Goal: Navigation & Orientation: Find specific page/section

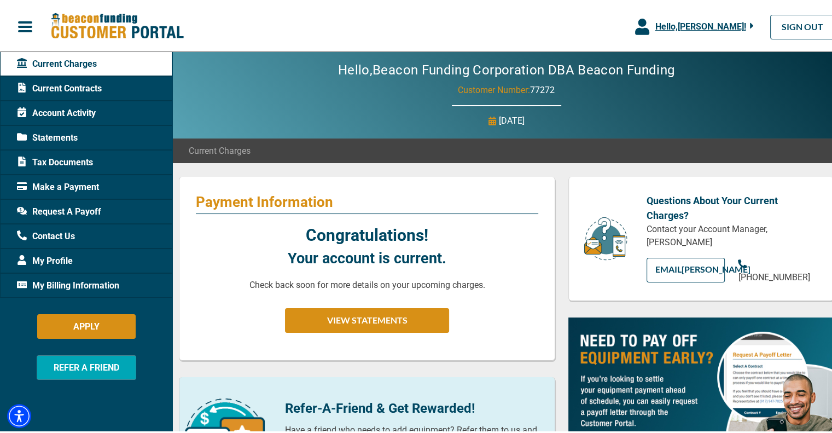
click at [50, 255] on span "My Profile" at bounding box center [45, 258] width 56 height 13
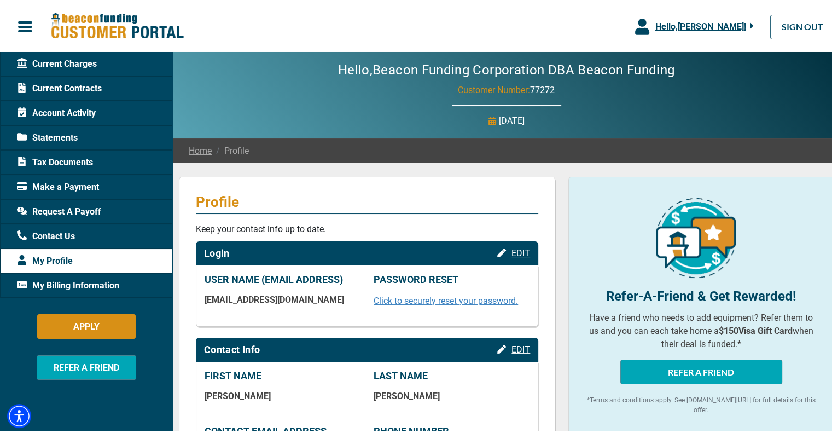
click at [67, 110] on span "Account Activity" at bounding box center [56, 110] width 79 height 13
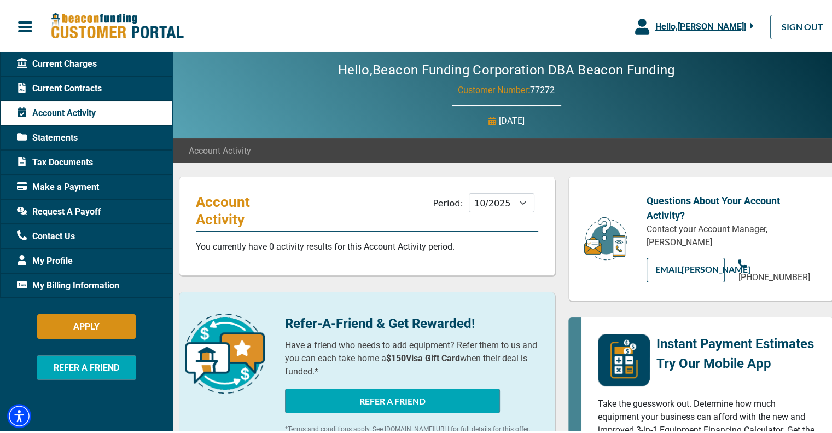
click at [120, 134] on div "Statements" at bounding box center [86, 135] width 172 height 25
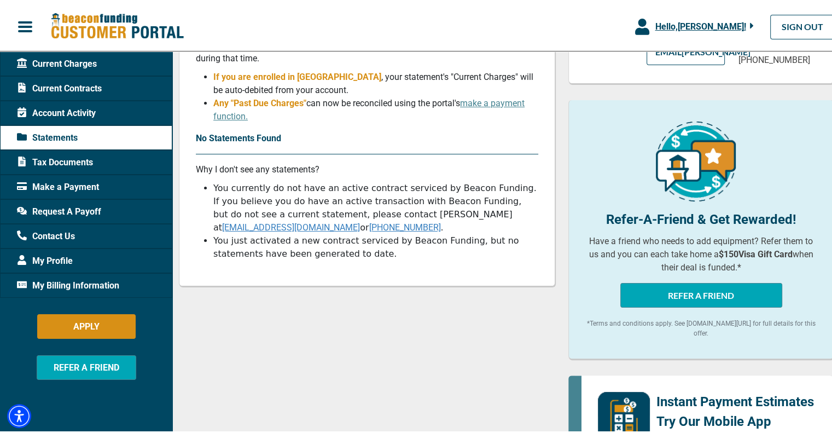
scroll to position [194, 0]
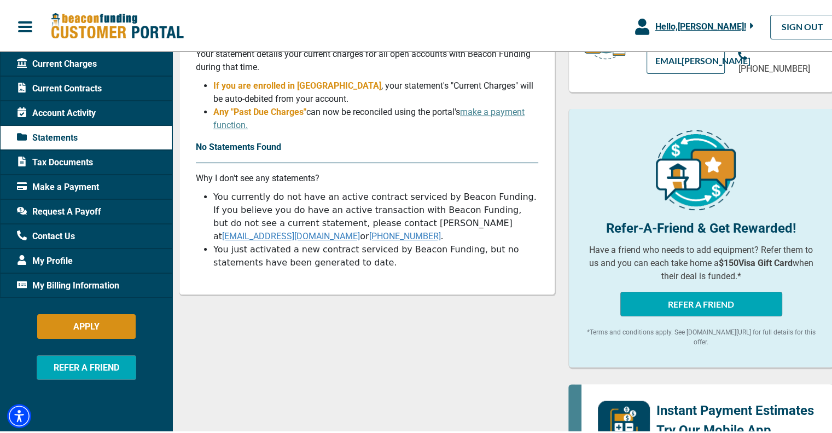
click at [82, 159] on span "Tax Documents" at bounding box center [55, 160] width 76 height 13
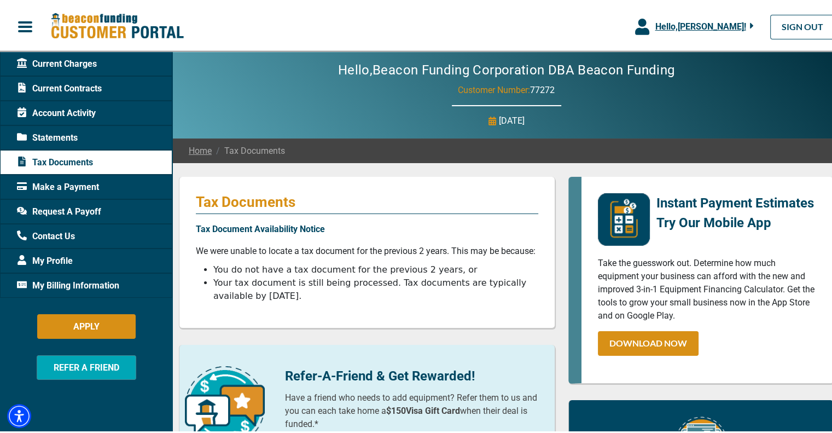
click at [83, 282] on span "My Billing Information" at bounding box center [68, 283] width 102 height 13
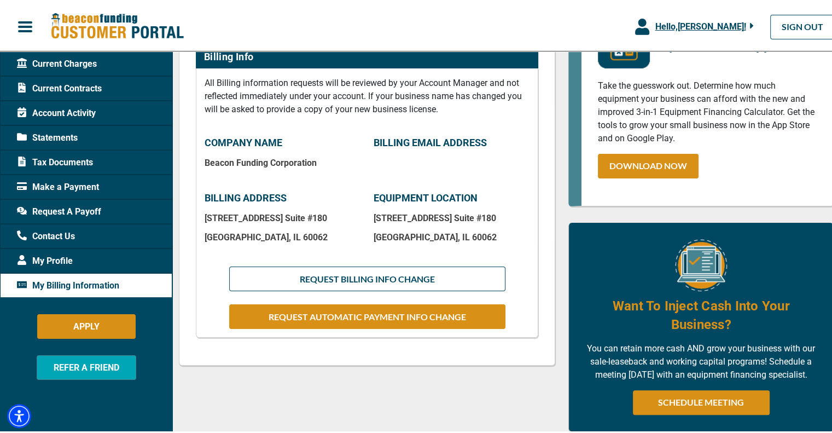
scroll to position [177, 0]
click at [83, 255] on div "My Profile" at bounding box center [86, 258] width 172 height 25
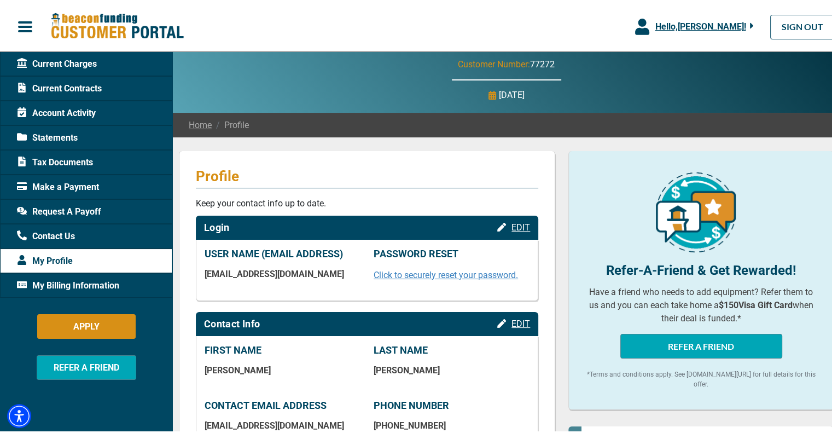
scroll to position [67, 0]
